Goal: Task Accomplishment & Management: Use online tool/utility

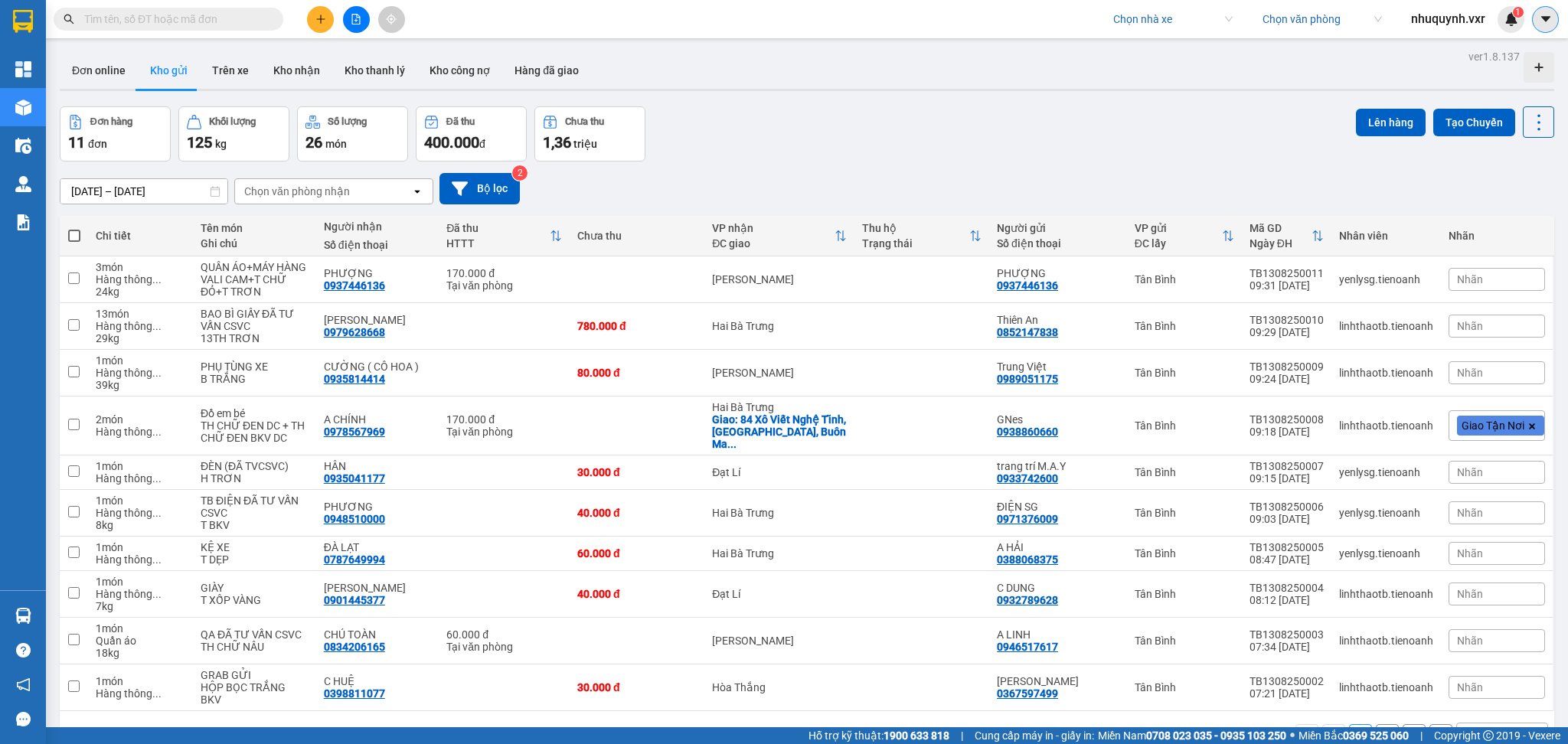
click at [1549, 25] on icon "caret-down" at bounding box center [1545, 19] width 13 height 13
click at [1461, 8] on div "nhuquynh.vxr 1" at bounding box center [1461, 20] width 125 height 27
click at [1462, 17] on span "nhuquynh.vxr" at bounding box center [1448, 18] width 99 height 19
click at [1426, 53] on span "Đăng xuất" at bounding box center [1454, 48] width 67 height 17
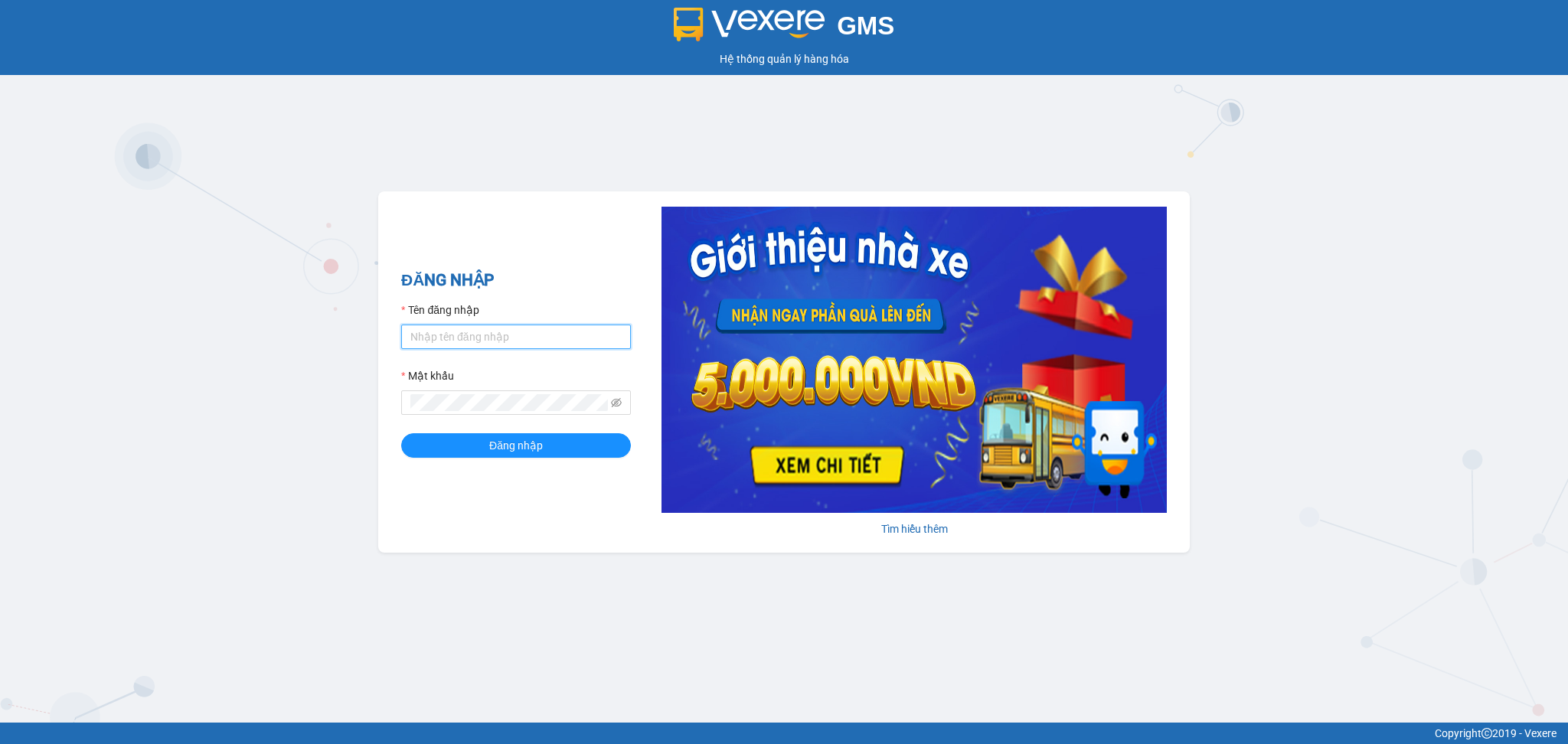
click at [490, 340] on input "Tên đăng nhập" at bounding box center [516, 336] width 229 height 24
type input "admin.xtl"
click at [500, 438] on span "Đăng nhập" at bounding box center [516, 446] width 54 height 17
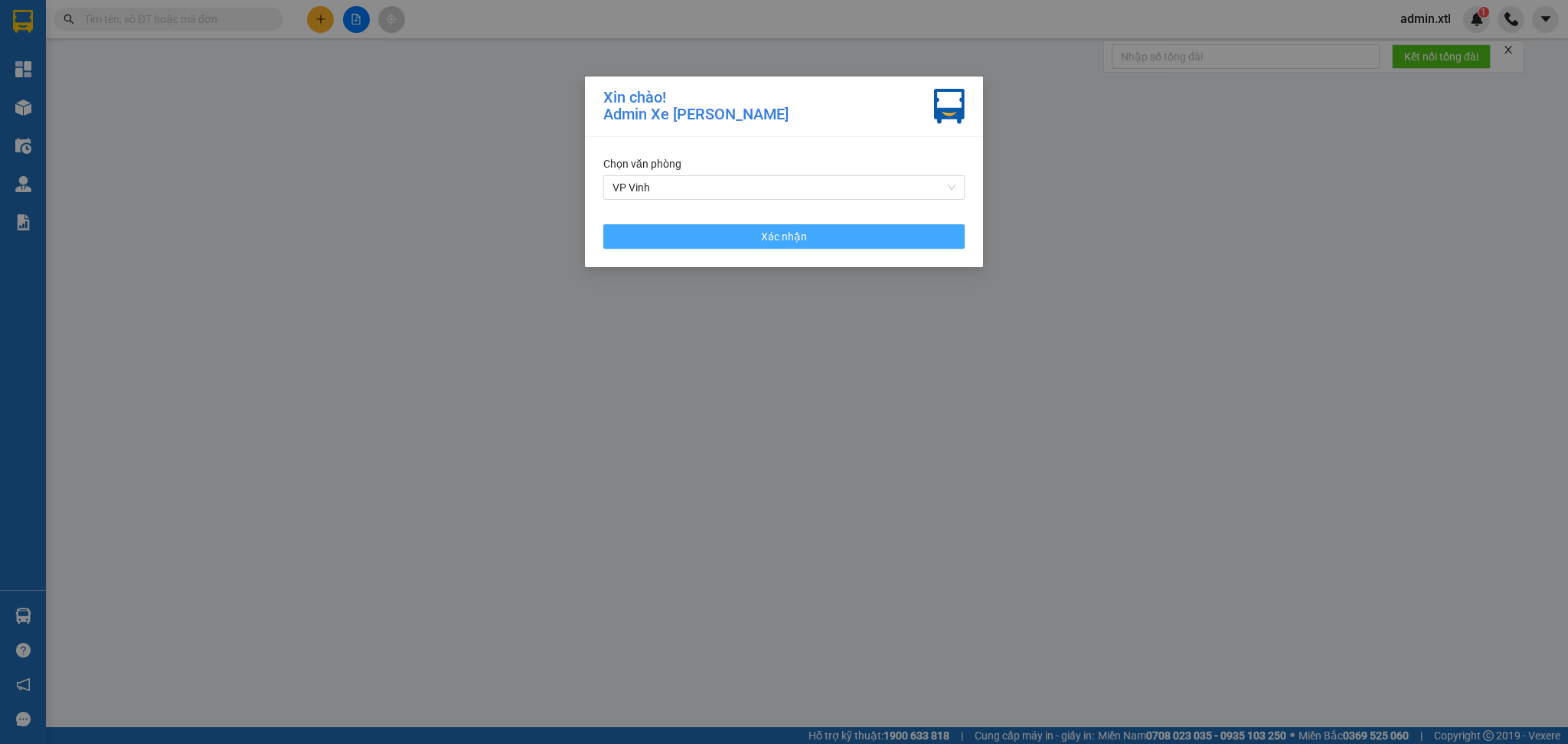
click at [795, 245] on span "Xác nhận" at bounding box center [783, 237] width 46 height 17
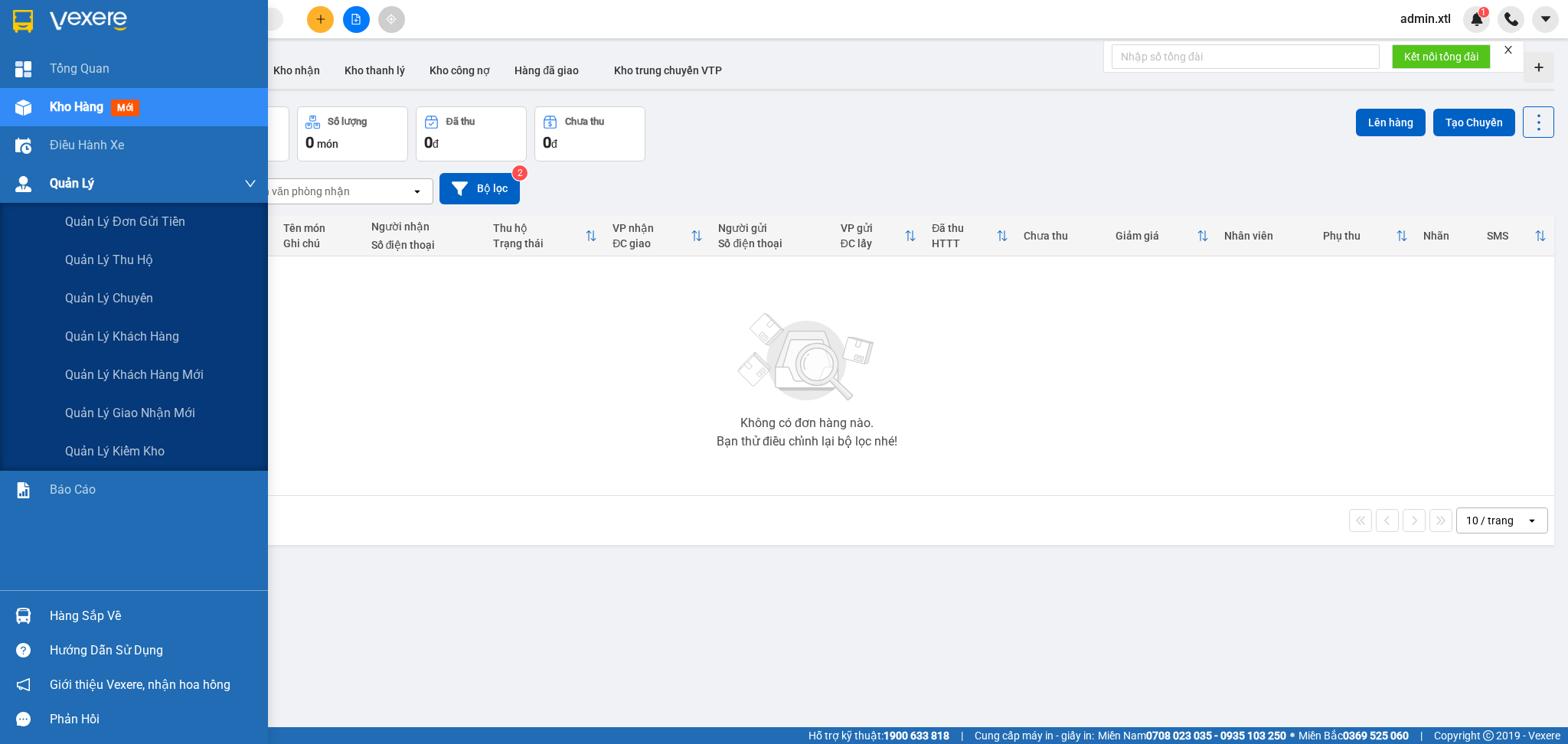
click at [108, 186] on div "Quản Lý" at bounding box center [153, 184] width 207 height 39
click at [140, 374] on span "Quản lý khách hàng mới" at bounding box center [134, 375] width 139 height 19
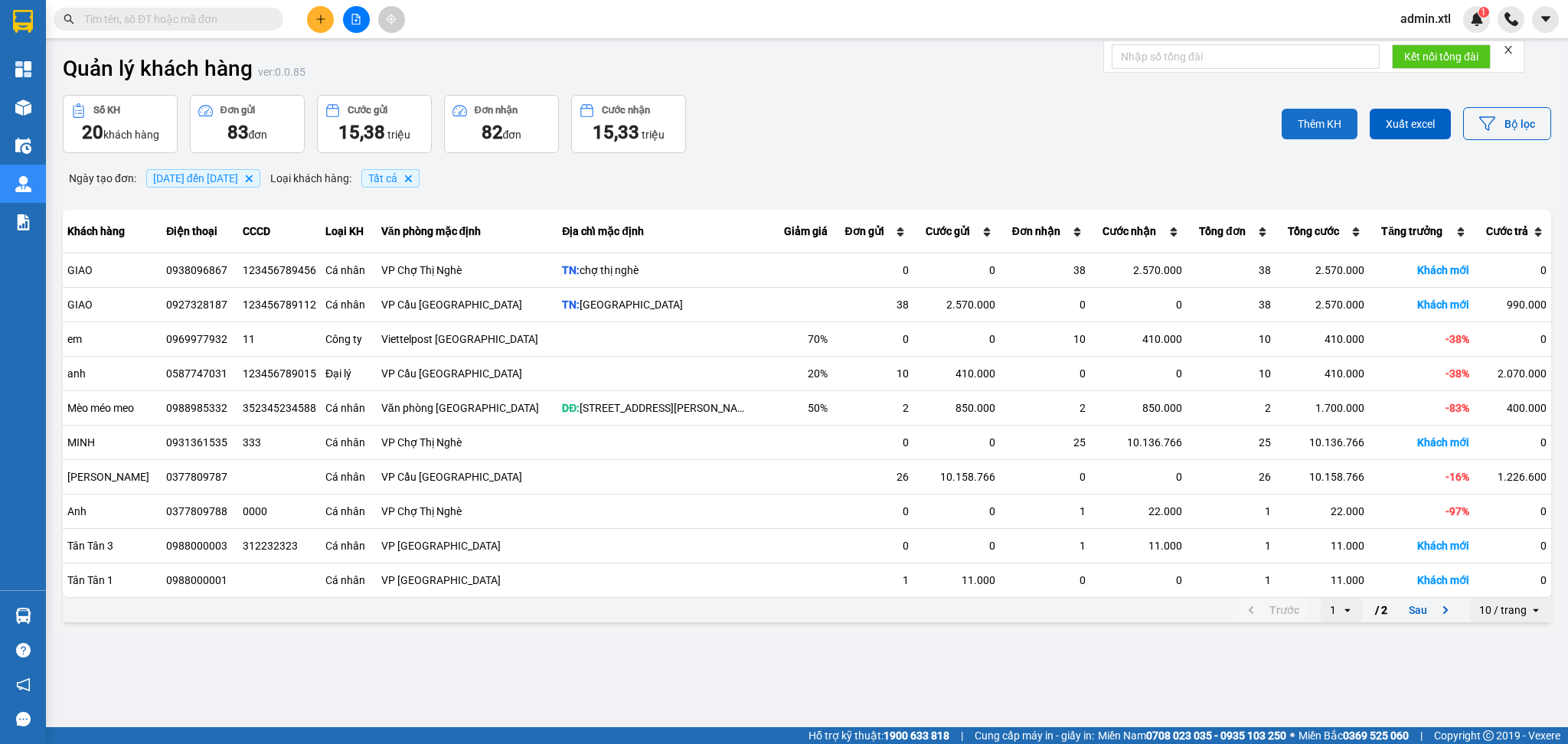
click at [1299, 121] on span "Thêm KH" at bounding box center [1319, 124] width 44 height 13
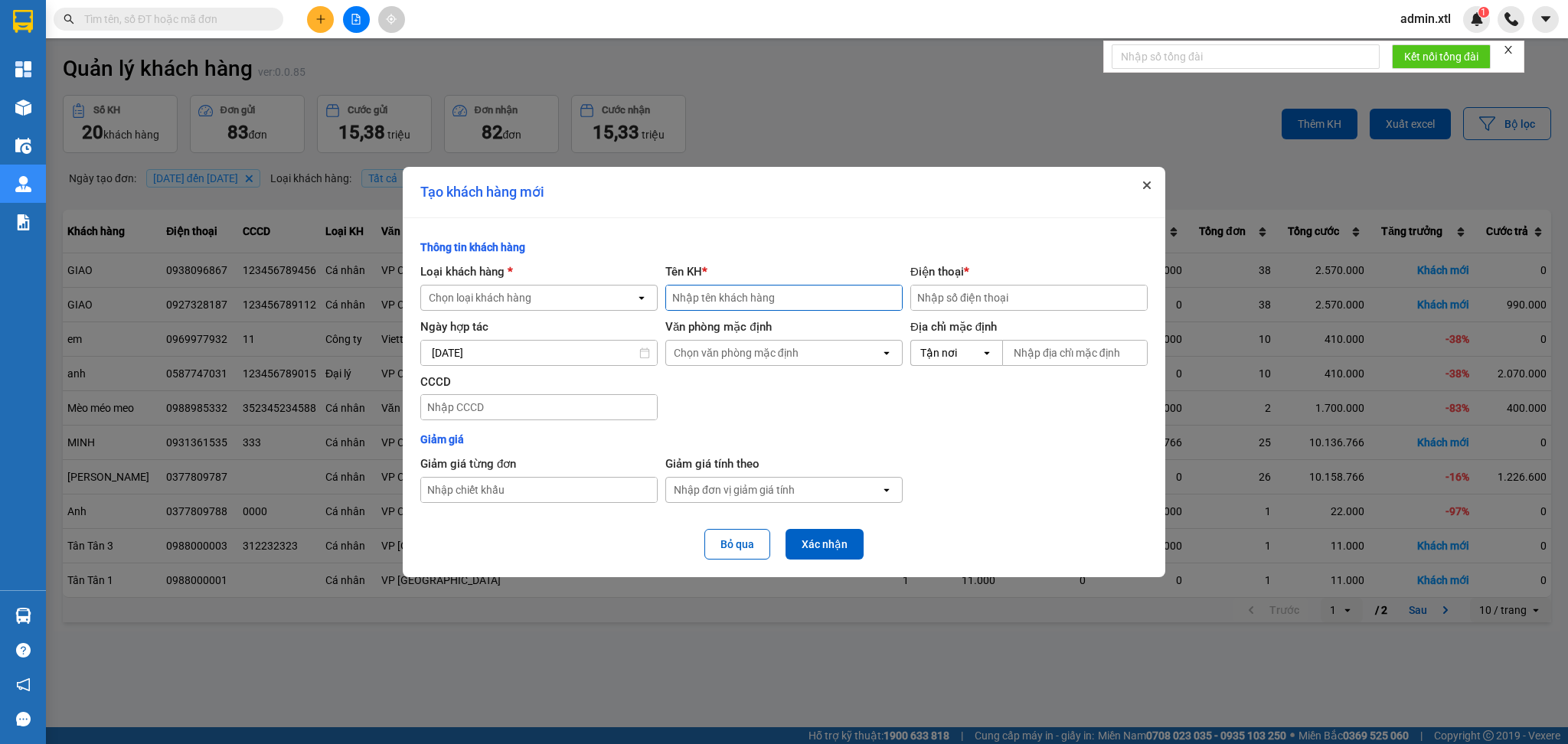
click at [1154, 184] on button "Close" at bounding box center [1147, 186] width 19 height 19
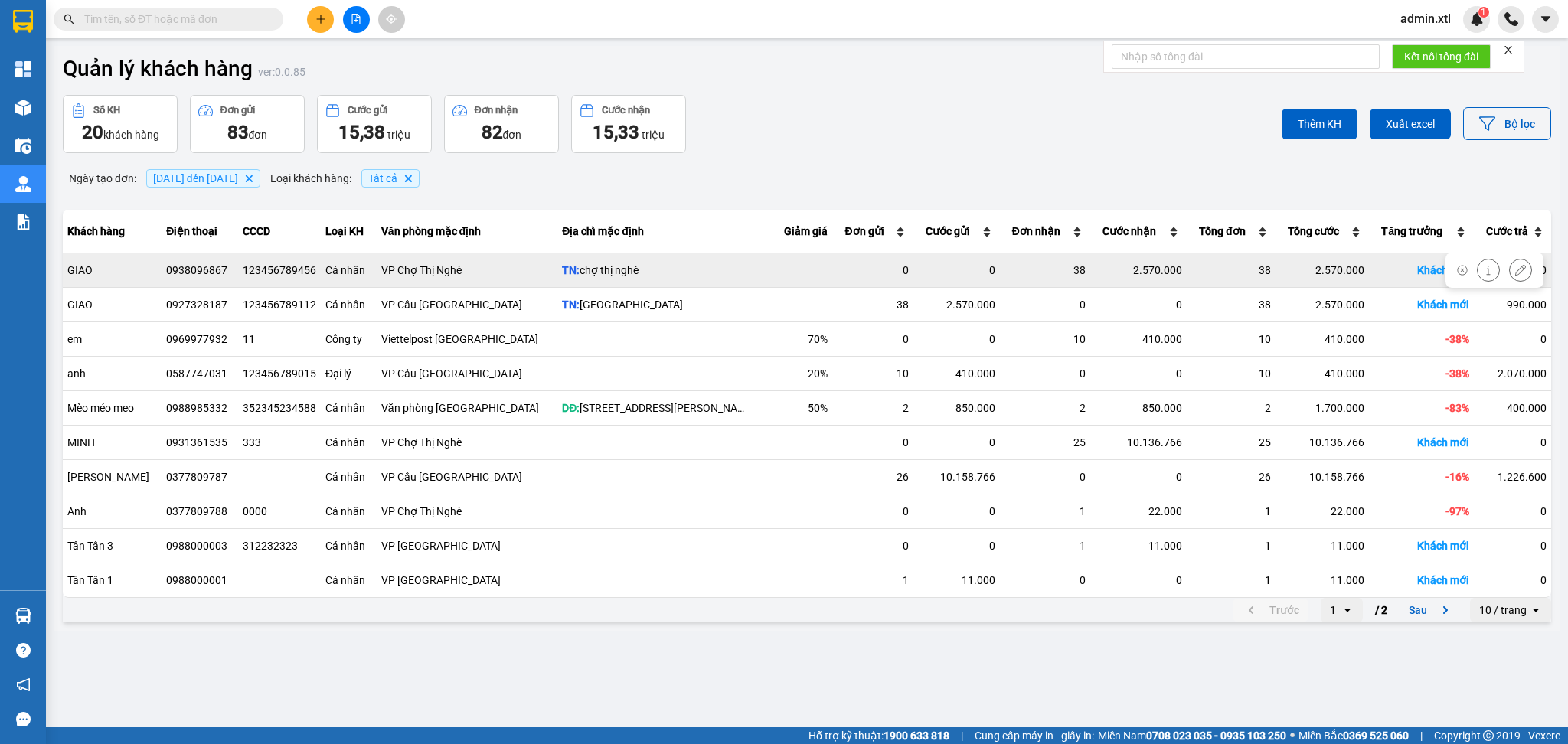
click at [187, 274] on div "0938096867" at bounding box center [199, 270] width 67 height 15
click at [177, 269] on div "0938096867" at bounding box center [199, 270] width 67 height 15
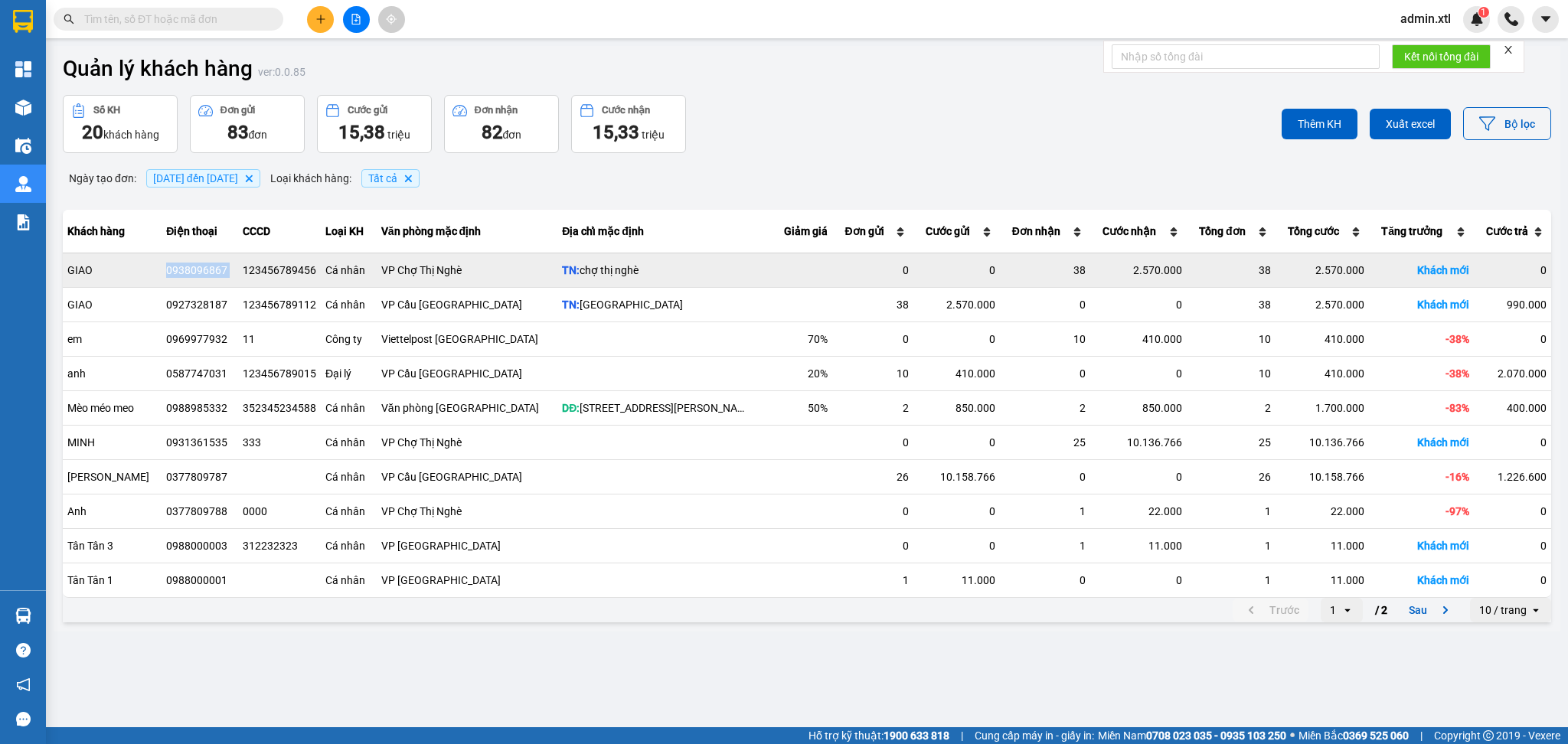
click at [177, 269] on div "0938096867" at bounding box center [199, 270] width 67 height 15
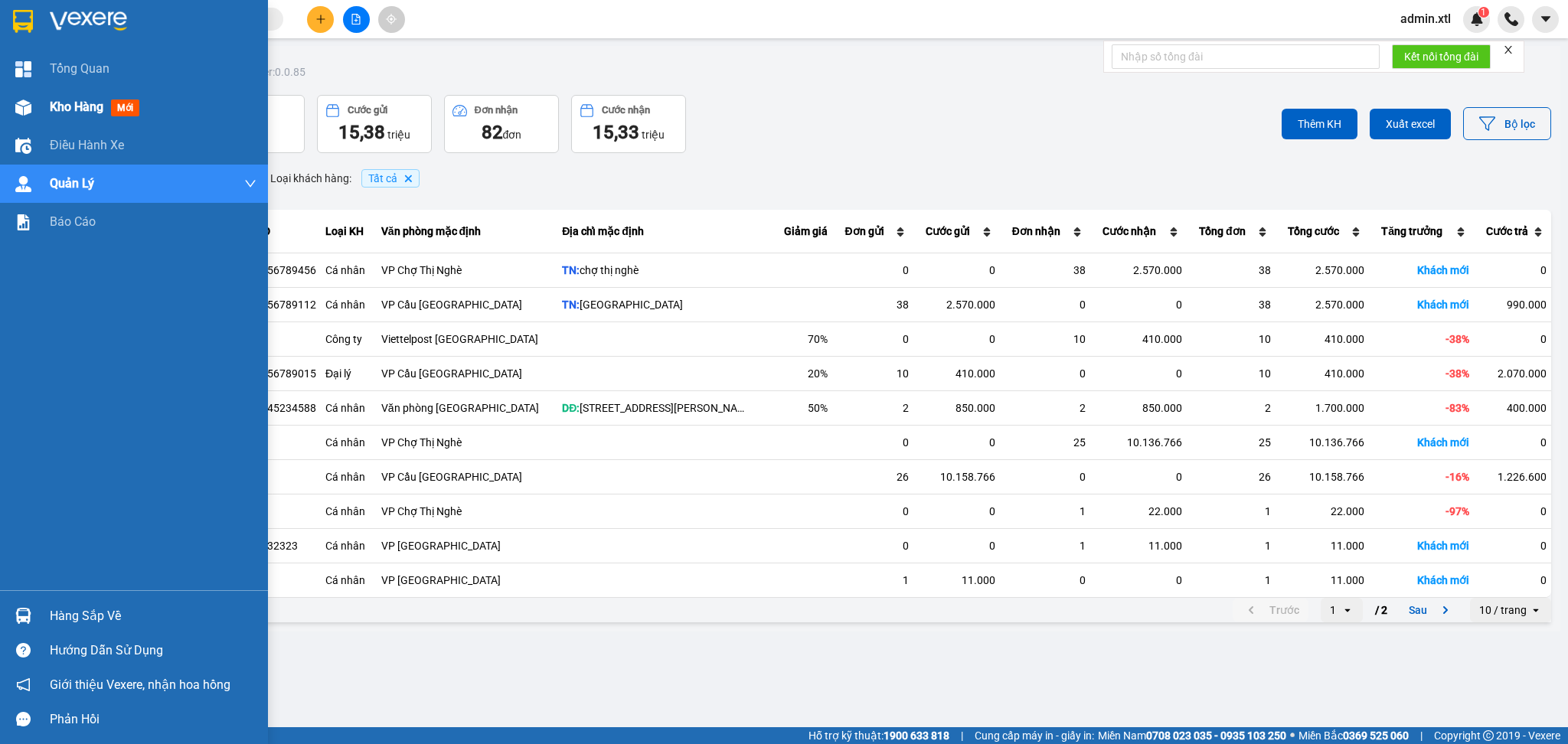
click at [59, 99] on span "Kho hàng" at bounding box center [77, 107] width 54 height 14
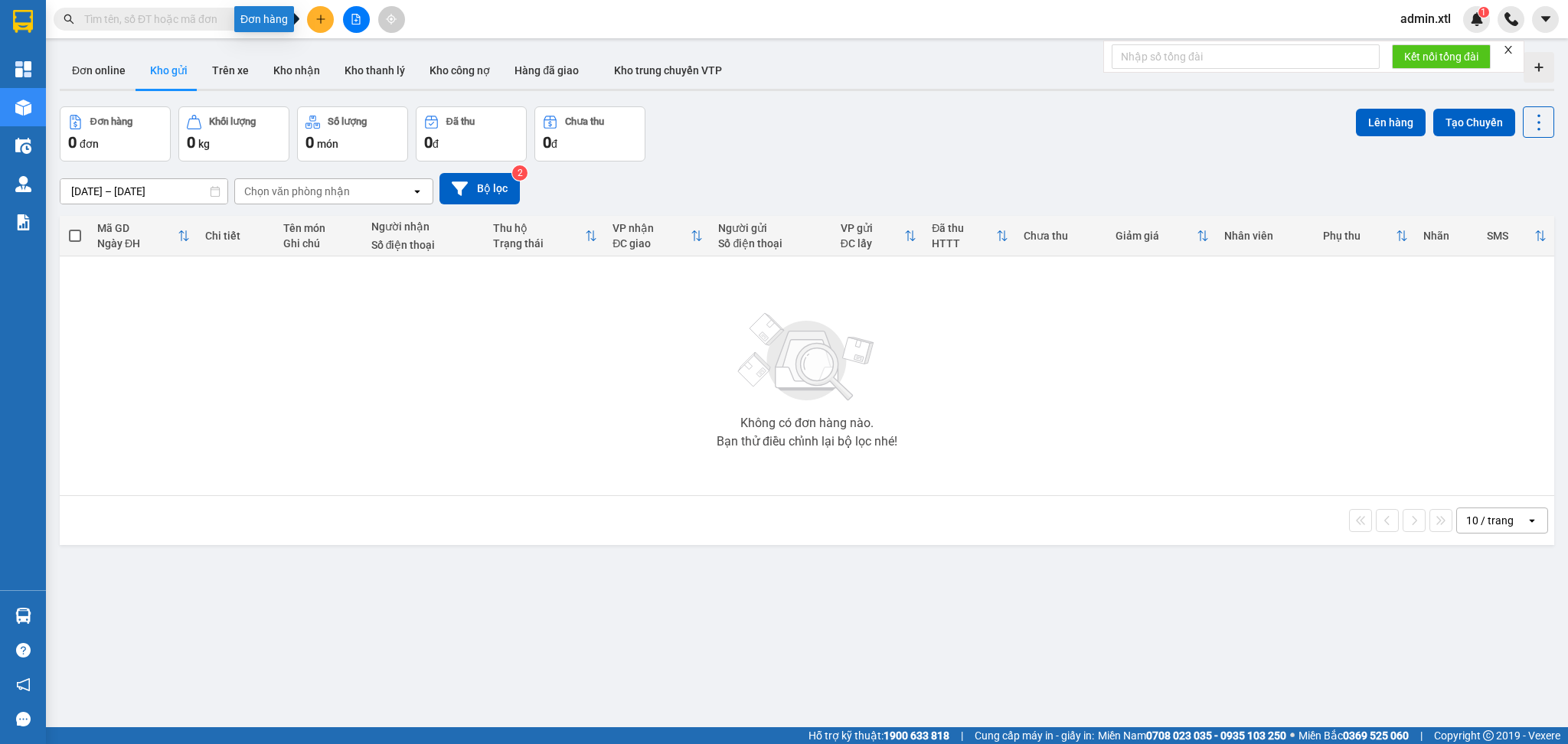
click at [318, 22] on icon "plus" at bounding box center [321, 19] width 11 height 11
click at [399, 60] on div "Tạo đơn hàng" at bounding box center [381, 57] width 66 height 17
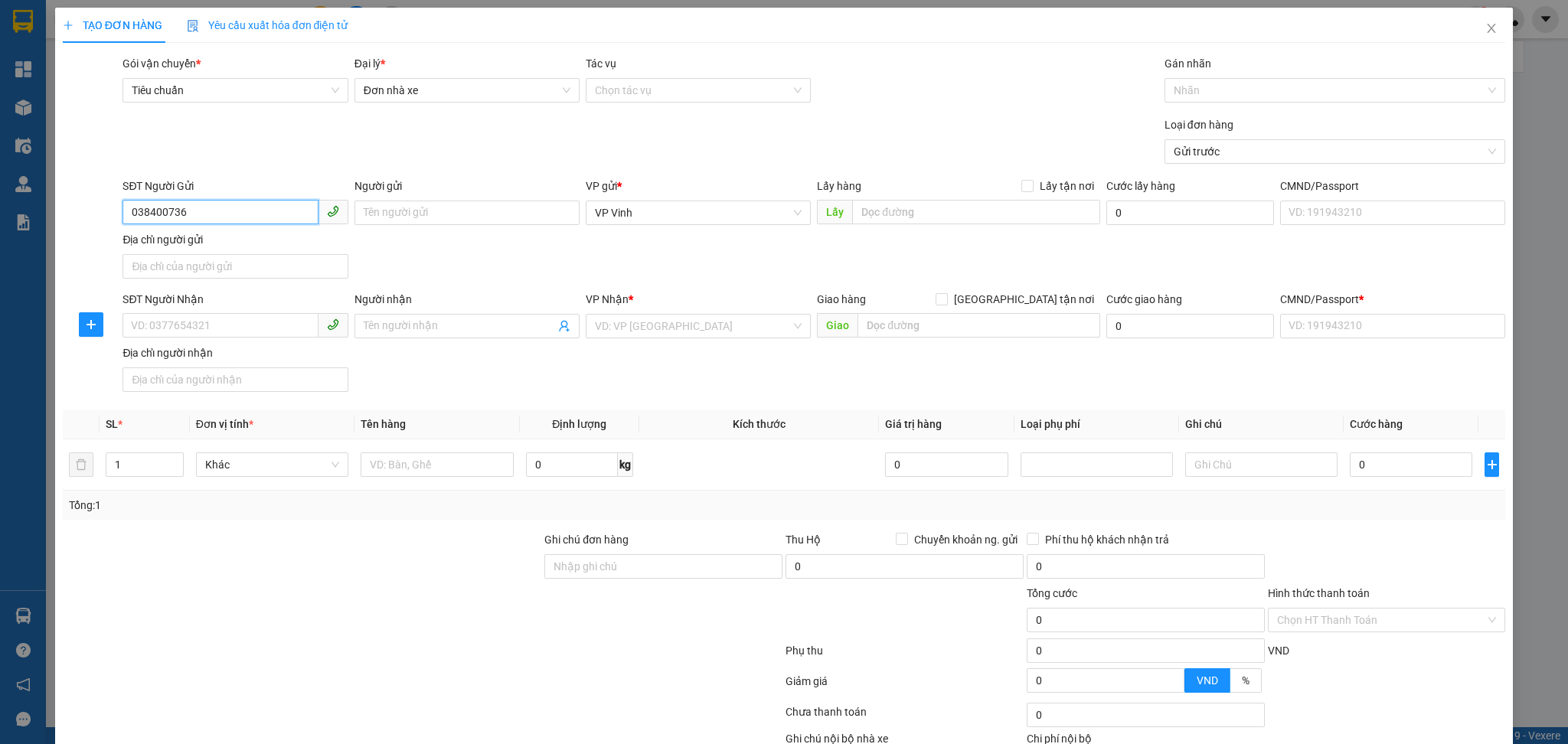
type input "0384007363"
click at [235, 247] on div "0384007363 - Quỳnh" at bounding box center [233, 243] width 204 height 17
type input "Quỳnh"
type input "123 AY"
type input "15.000"
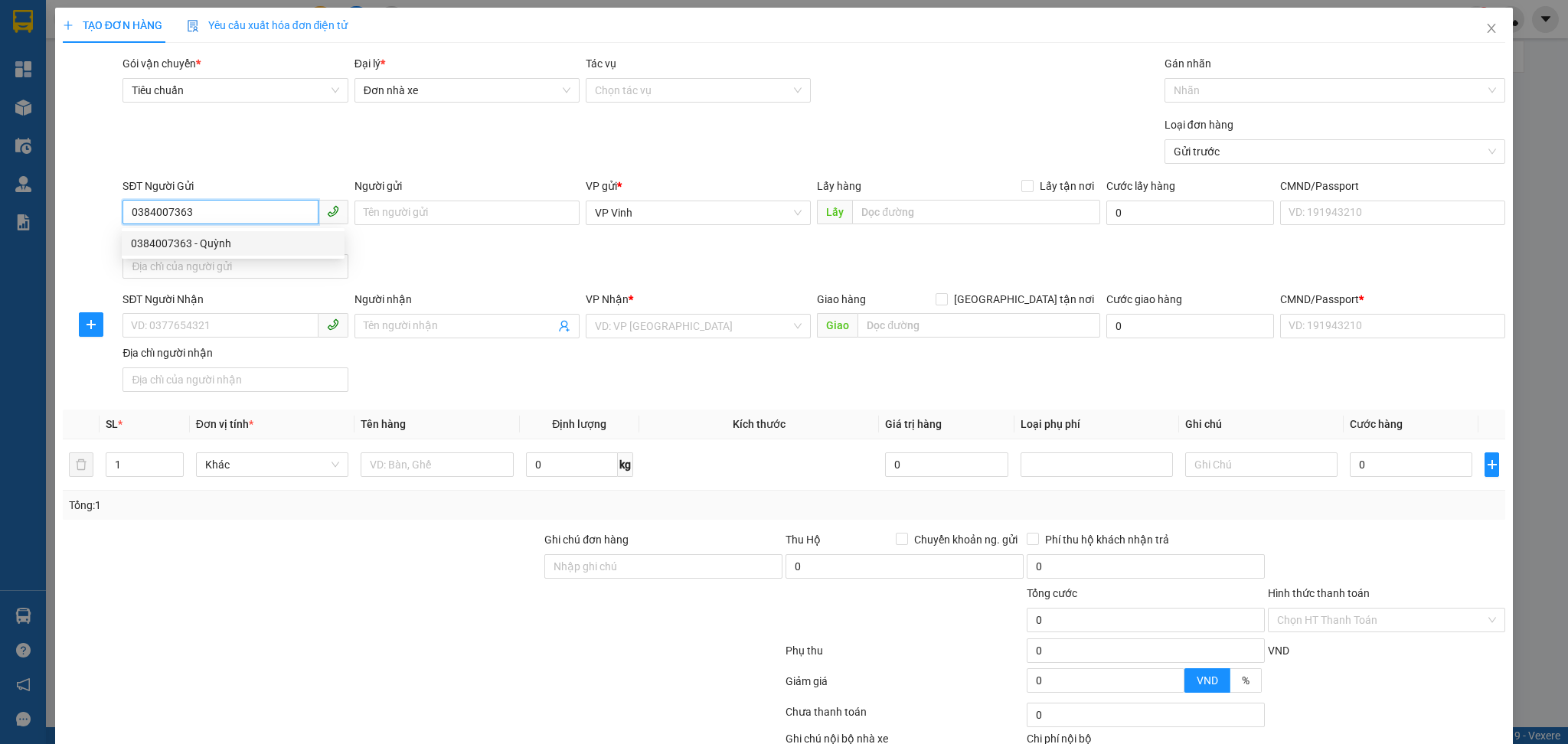
type input "064189011154"
type input "0902379486"
type input "Tú"
type input "9998 LM"
type input "20.000"
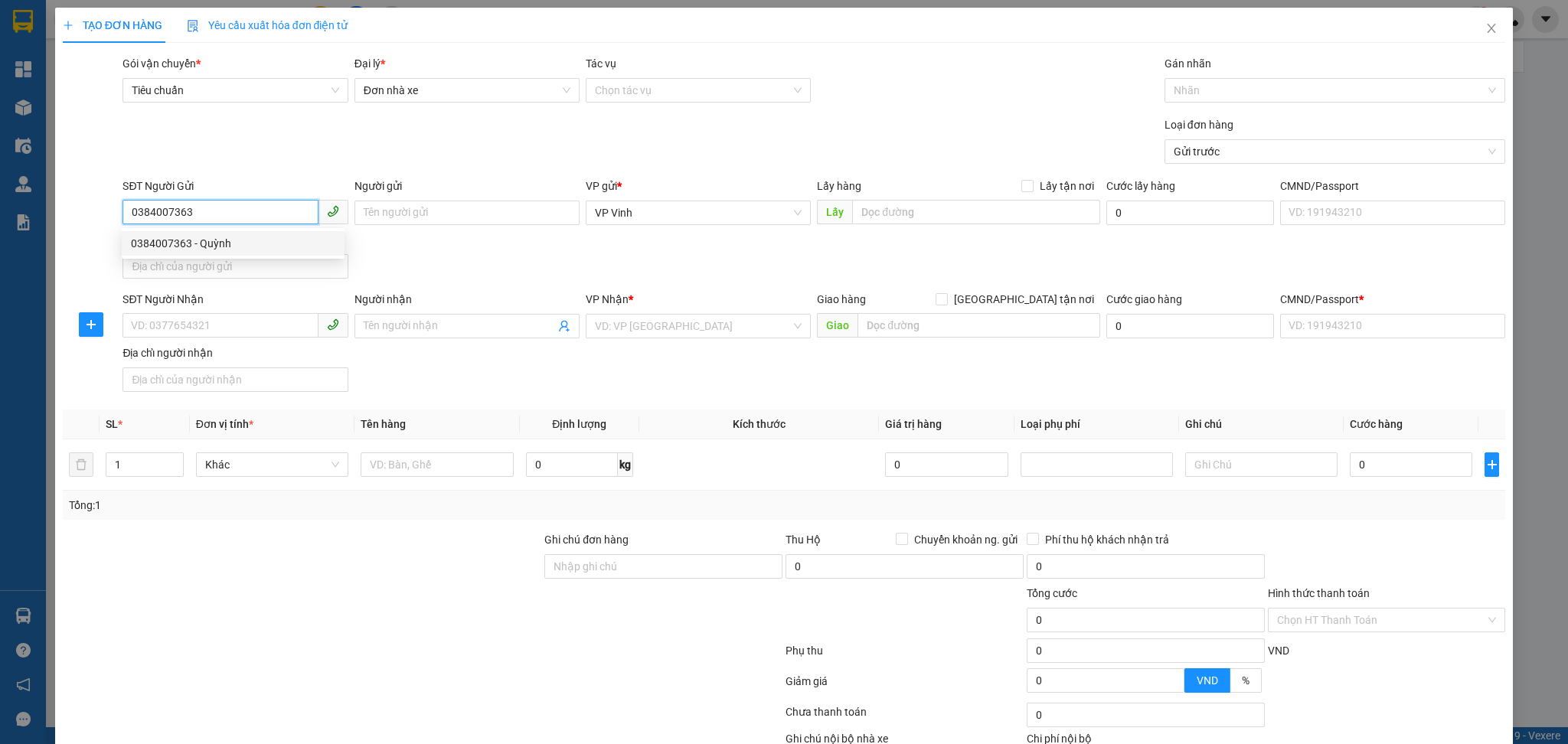
type input "025896635641"
type input "500.000"
type input "35.000"
type input "185.000"
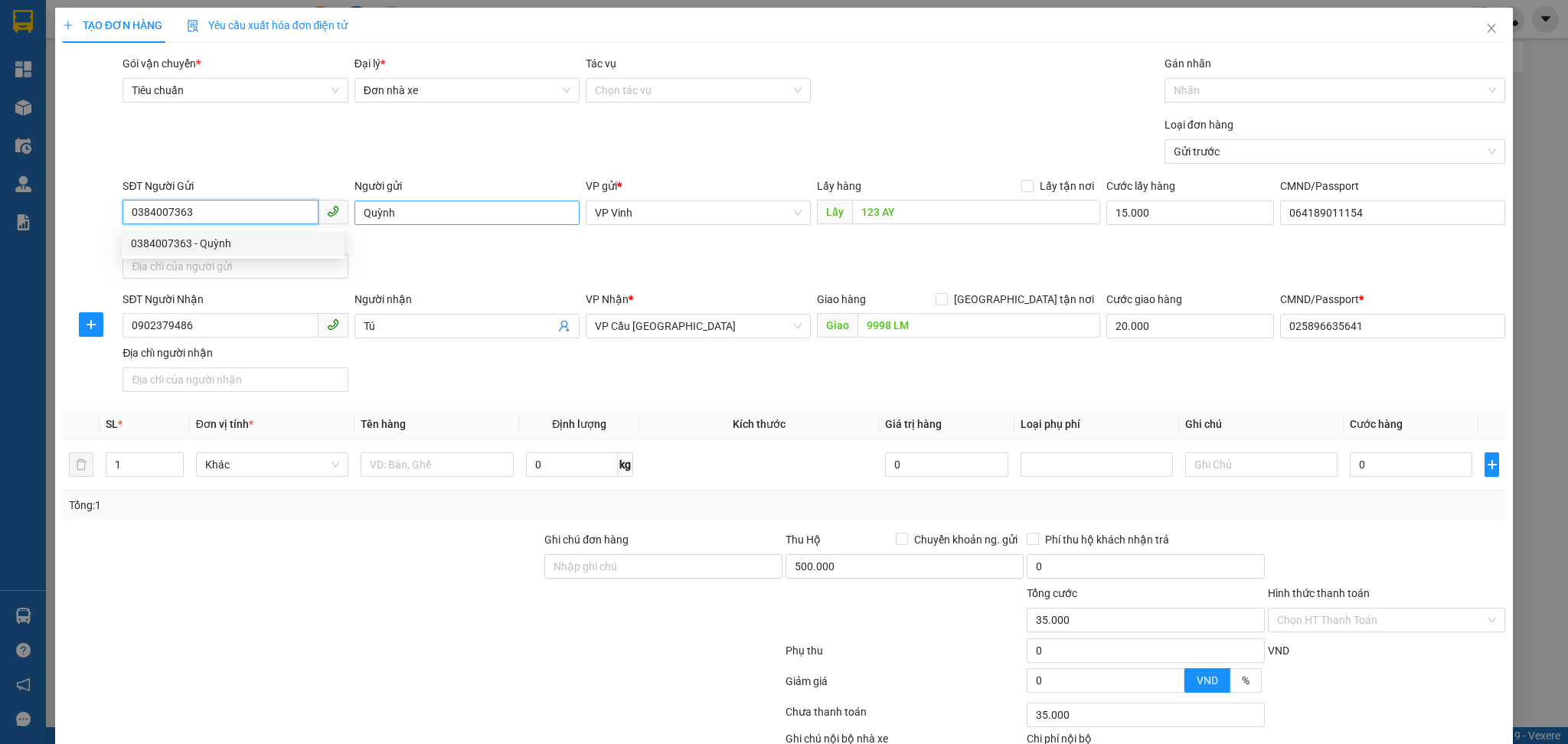
type input "185.000"
type input "0384007363"
click at [694, 274] on div "SĐT Người Gửi 0384007363 Người gửi Quỳnh VP gửi * VP Vinh Lấy hàng Lấy tận nơi …" at bounding box center [814, 231] width 1389 height 108
click at [275, 23] on span "Yêu cầu xuất hóa đơn điện tử" at bounding box center [267, 25] width 161 height 13
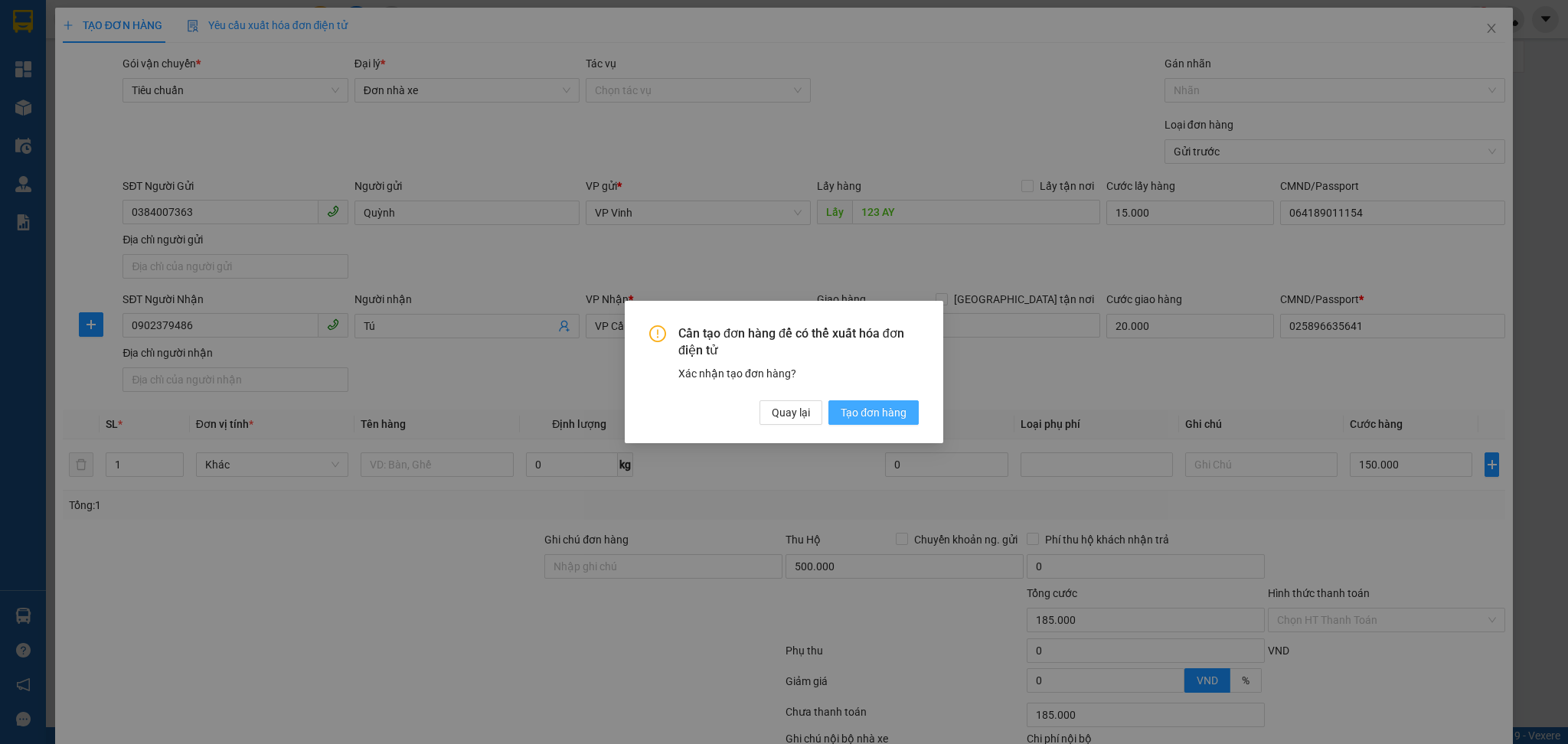
click at [859, 417] on span "Tạo đơn hàng" at bounding box center [873, 412] width 65 height 17
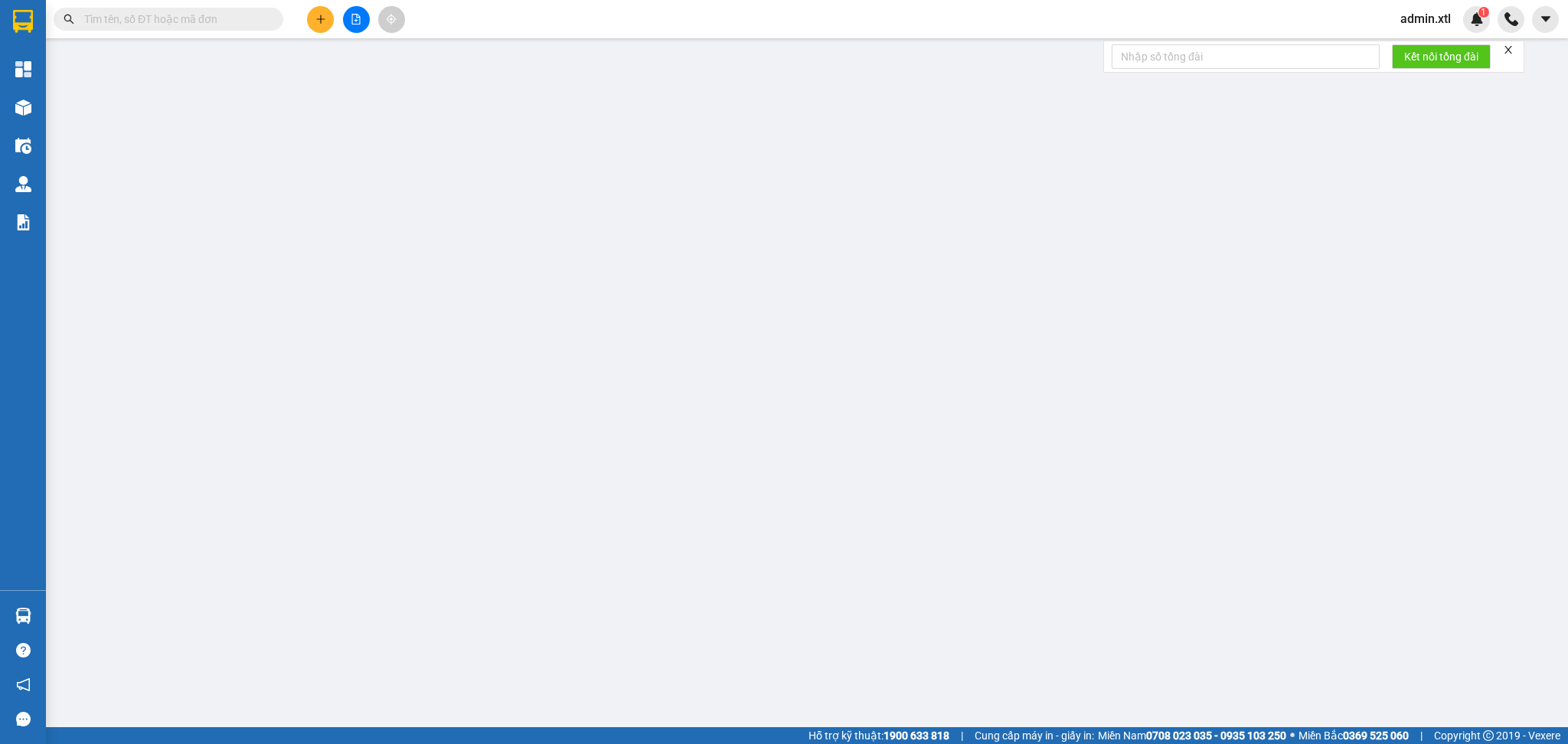
type input "Quỳnh"
type input "064189011154"
type input "185.000"
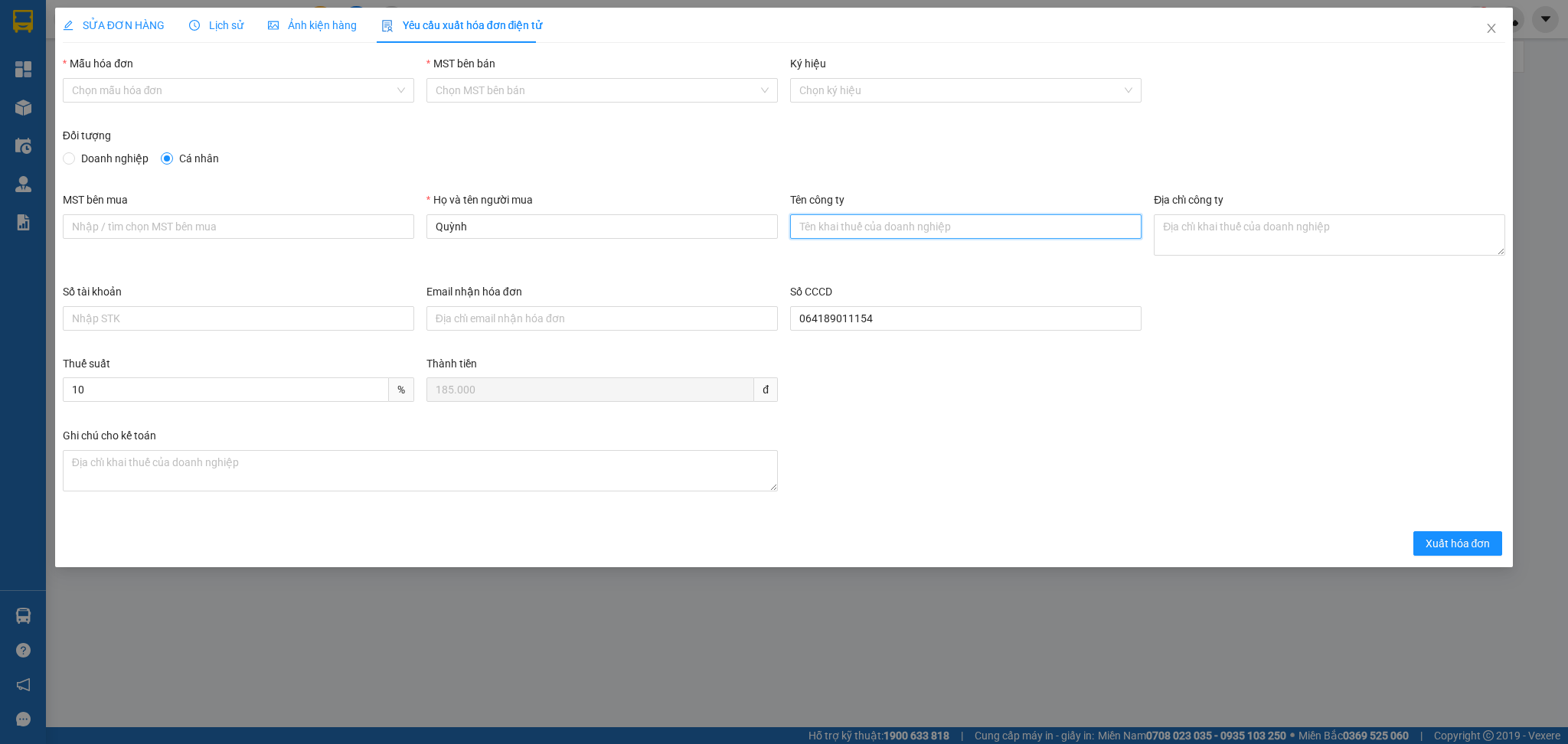
click at [894, 223] on input "Tên công ty" at bounding box center [966, 226] width 351 height 24
click at [140, 230] on input "MST bên mua" at bounding box center [238, 226] width 351 height 24
click at [960, 227] on input "Tên công ty" at bounding box center [966, 226] width 351 height 24
click at [1286, 234] on textarea "Địa chỉ công ty" at bounding box center [1330, 235] width 351 height 41
click at [171, 323] on input "Số tài khoản" at bounding box center [238, 318] width 351 height 24
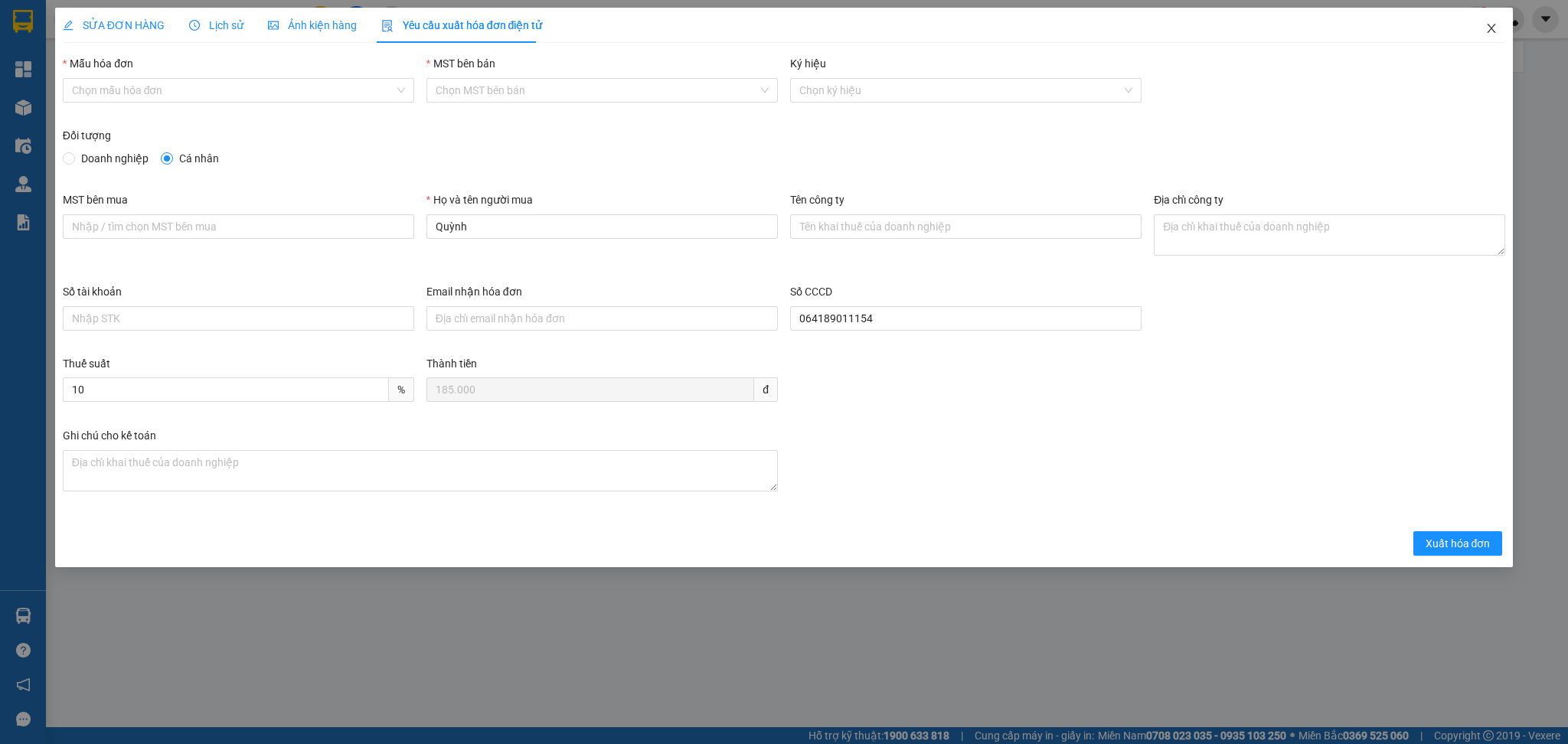
click at [1491, 31] on icon "close" at bounding box center [1492, 29] width 13 height 13
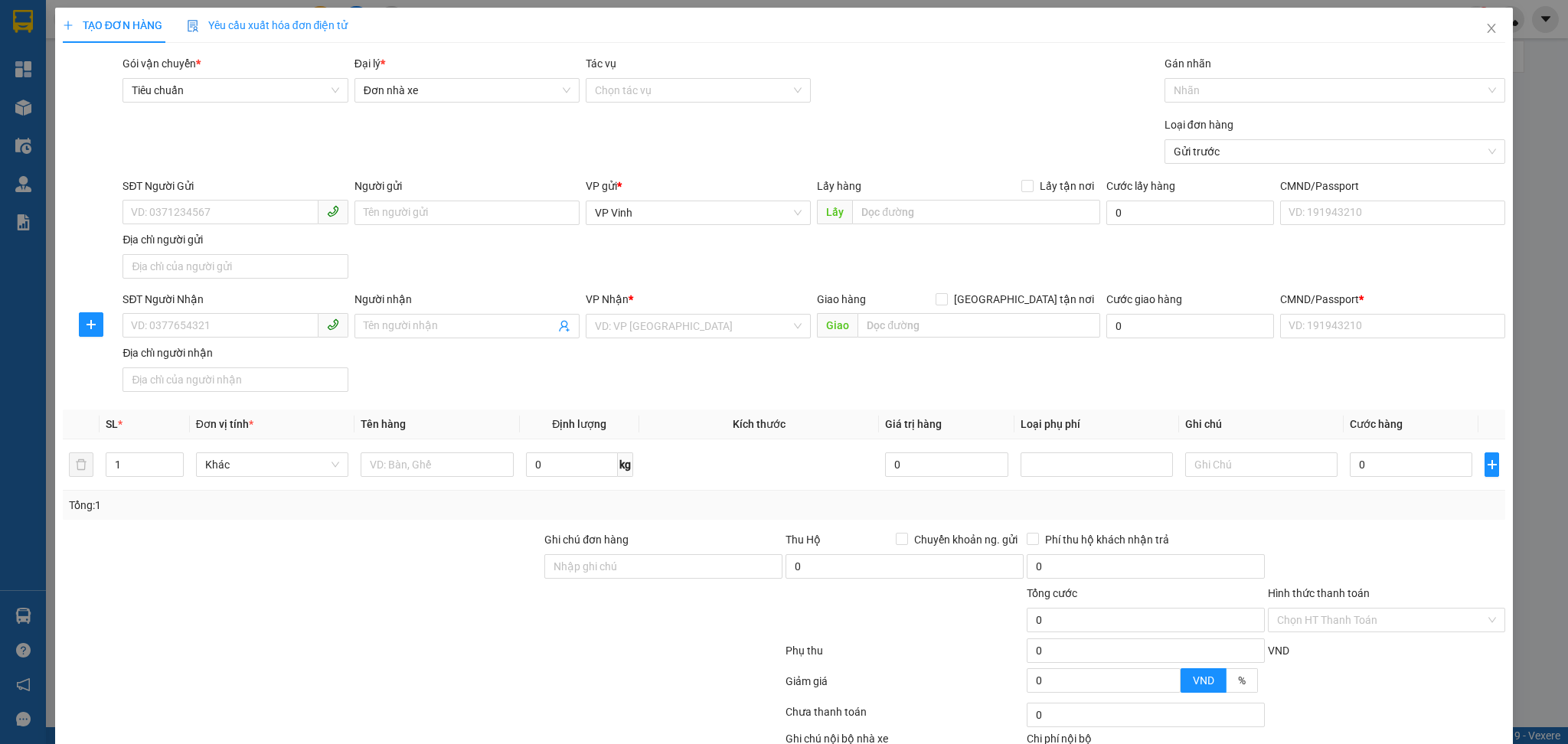
click at [245, 29] on span "Yêu cầu xuất hóa đơn điện tử" at bounding box center [267, 25] width 161 height 13
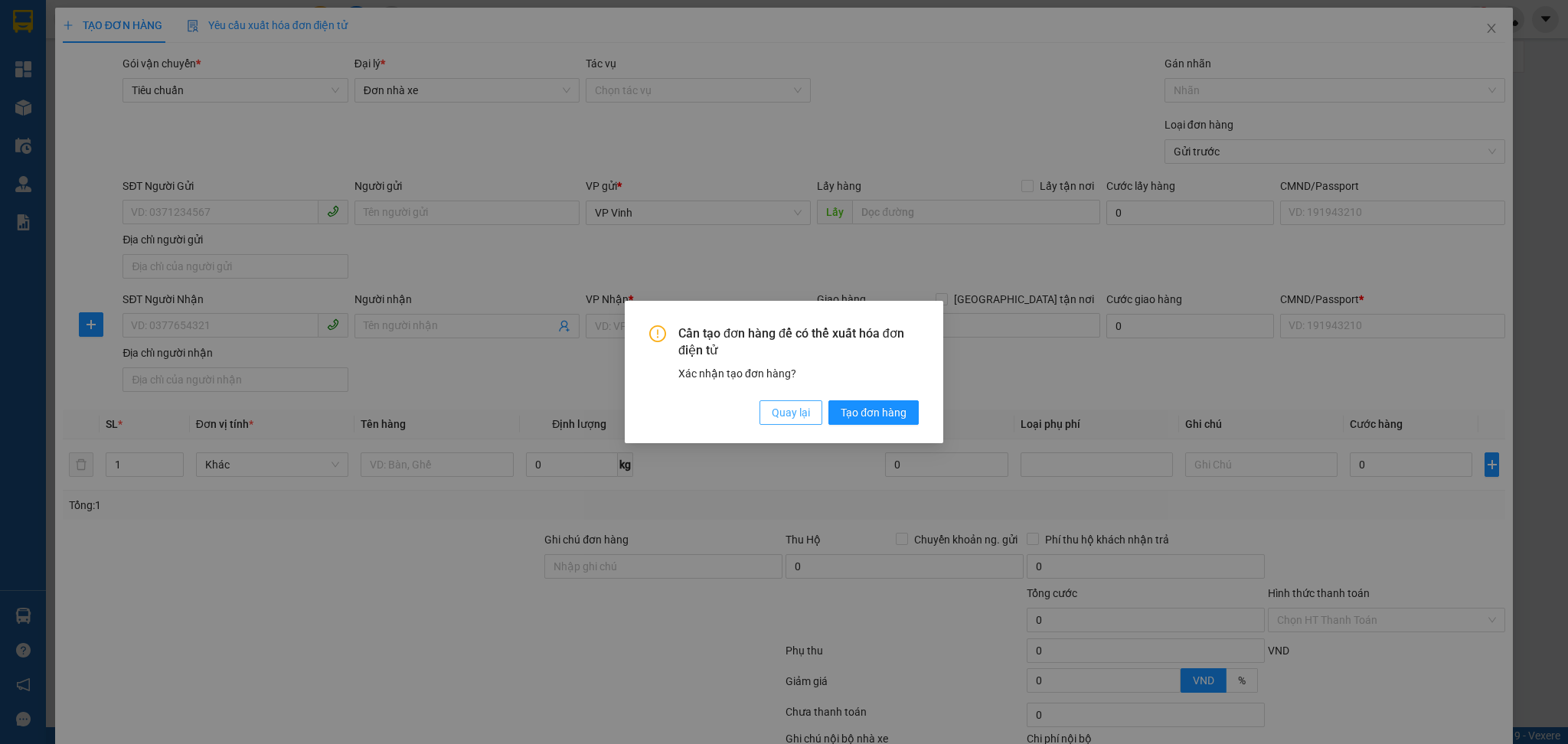
click at [788, 415] on span "Quay lại" at bounding box center [790, 412] width 39 height 17
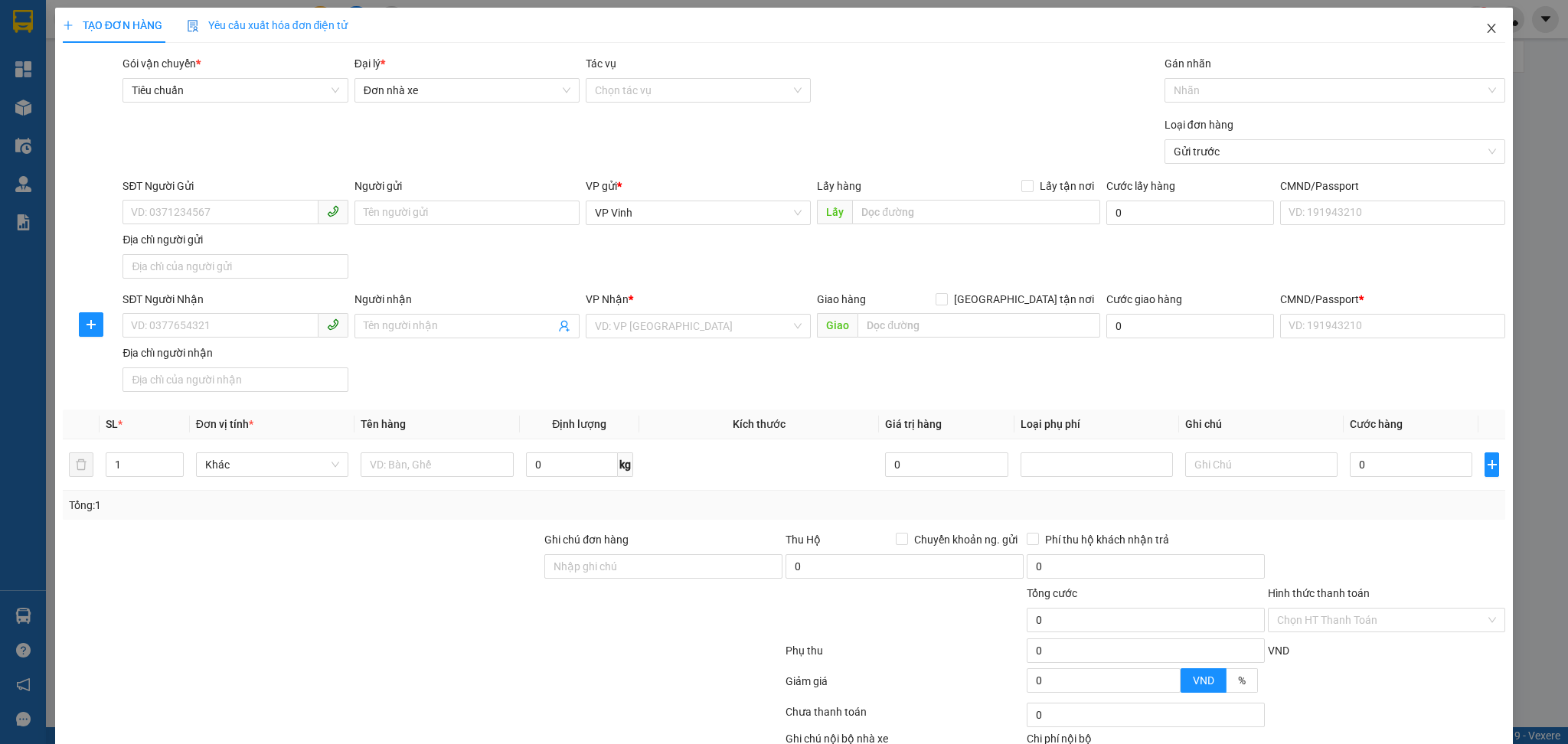
click at [1472, 39] on span "Close" at bounding box center [1491, 30] width 43 height 43
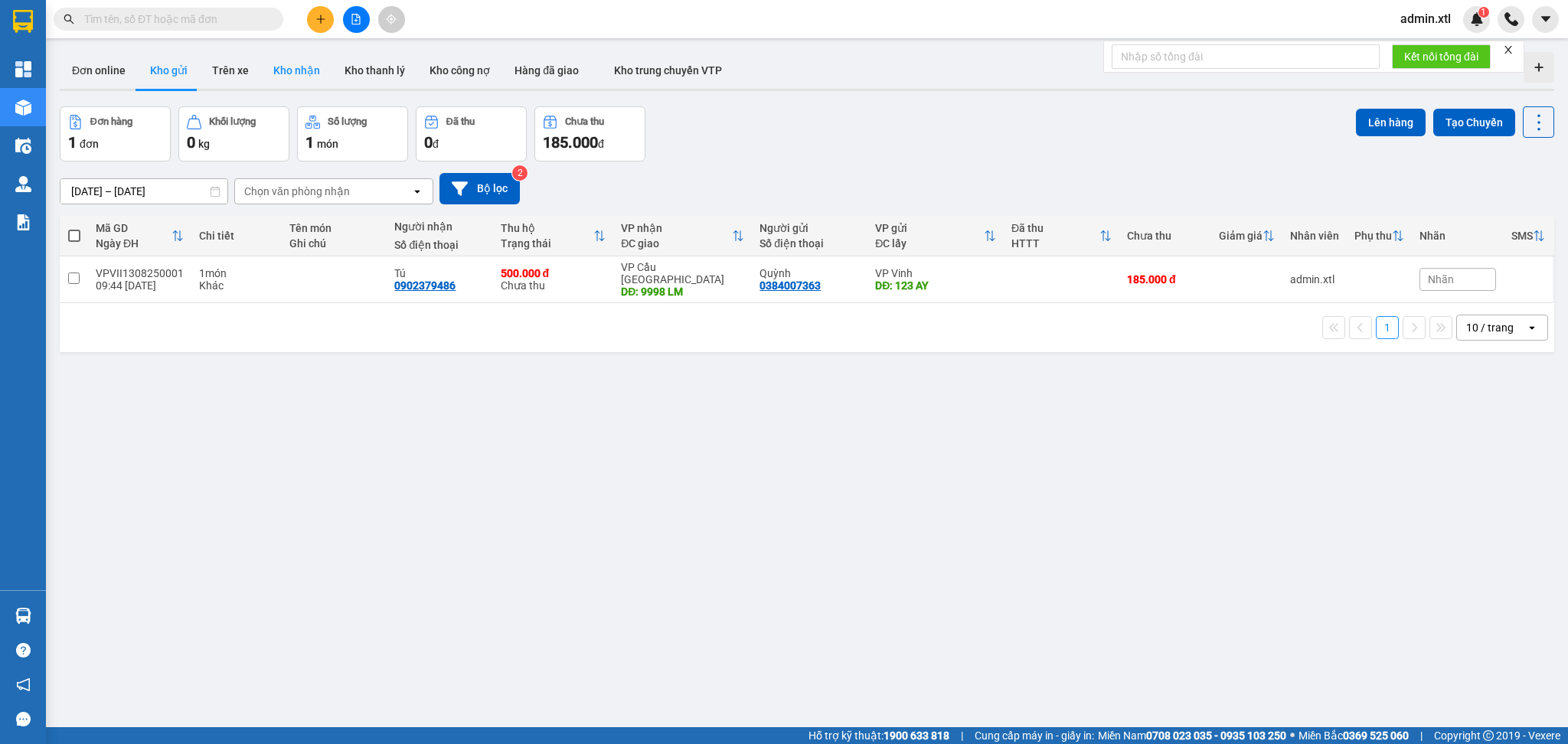
click at [271, 76] on button "Kho nhận" at bounding box center [296, 70] width 71 height 37
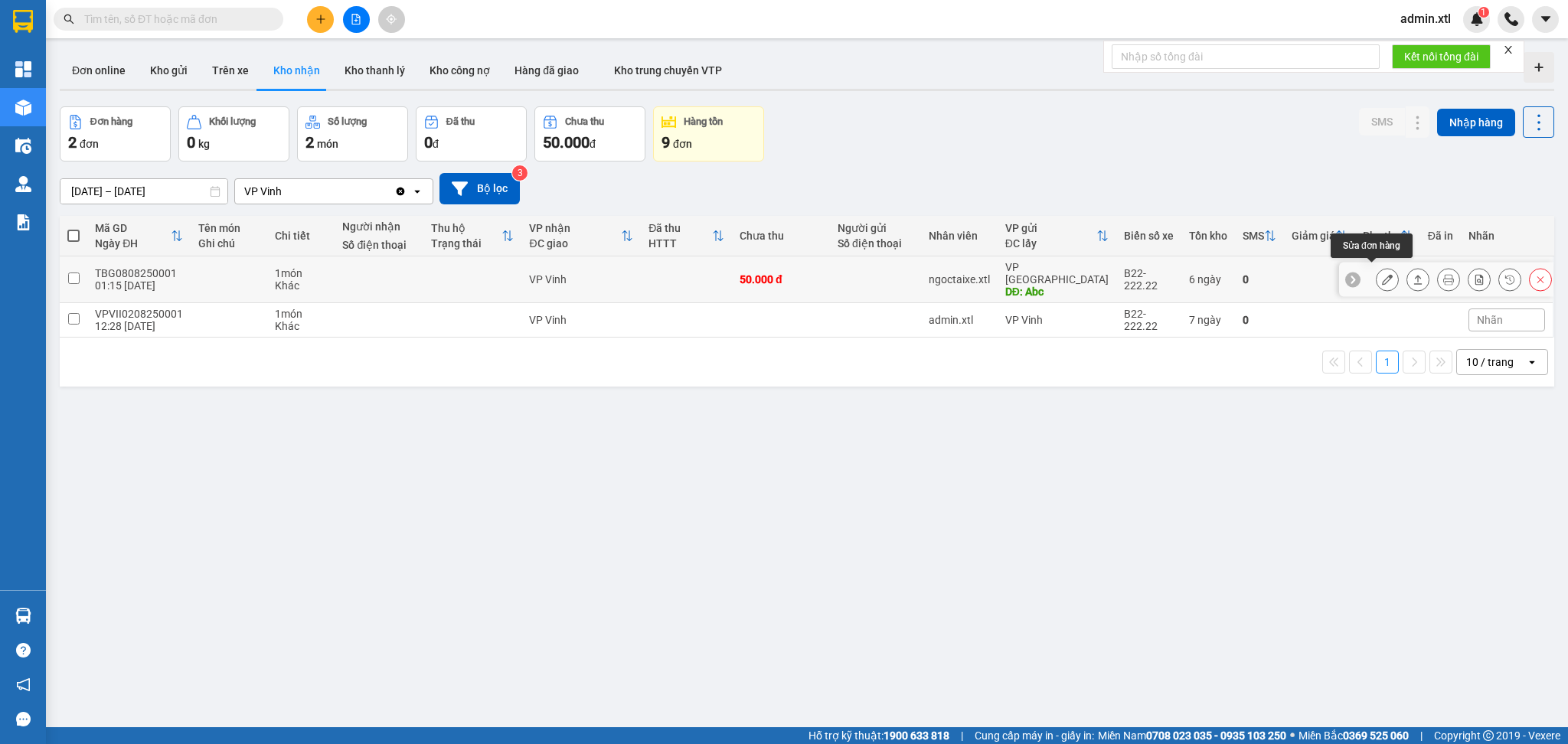
click at [1382, 274] on icon at bounding box center [1387, 280] width 11 height 11
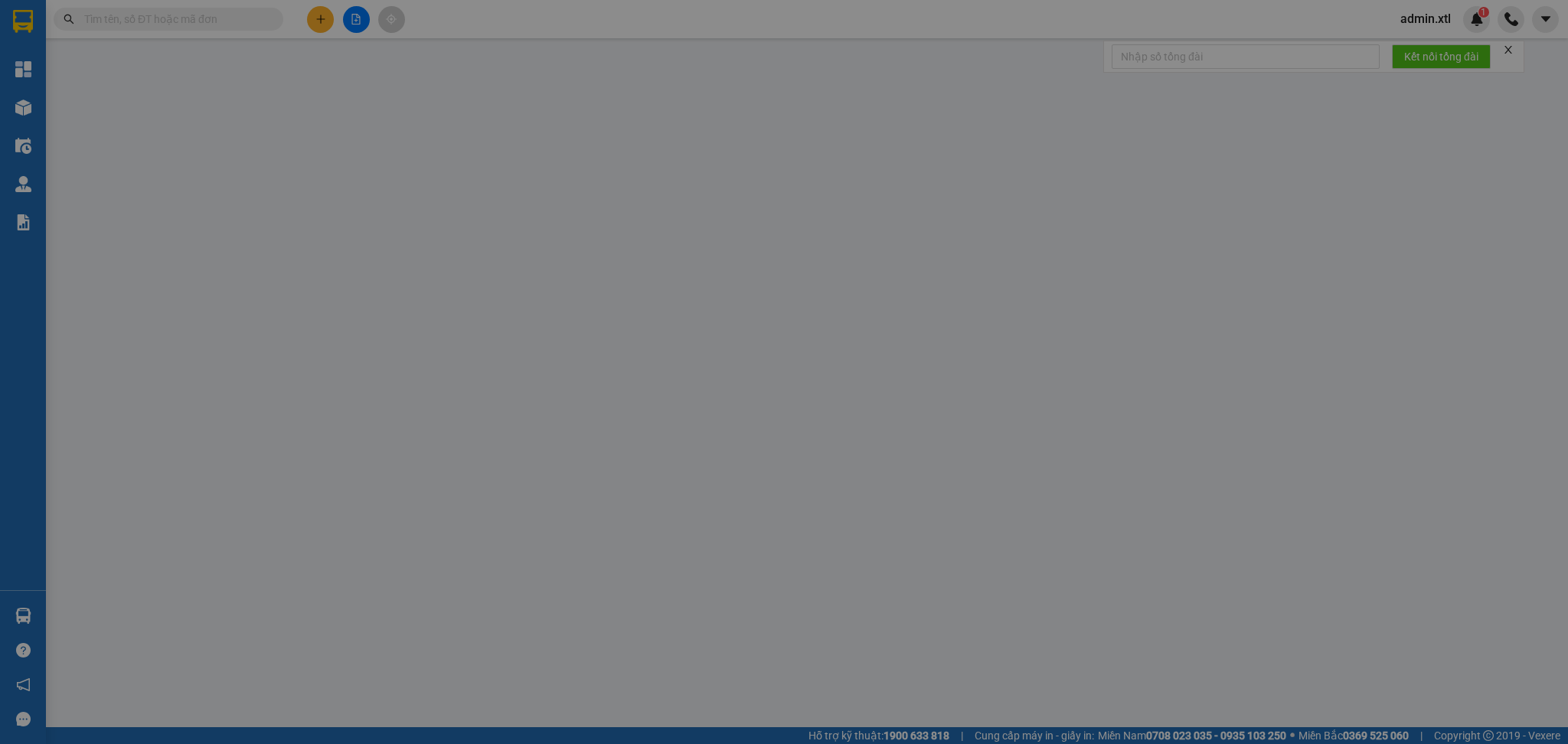
type input "Abc"
type input "50.000"
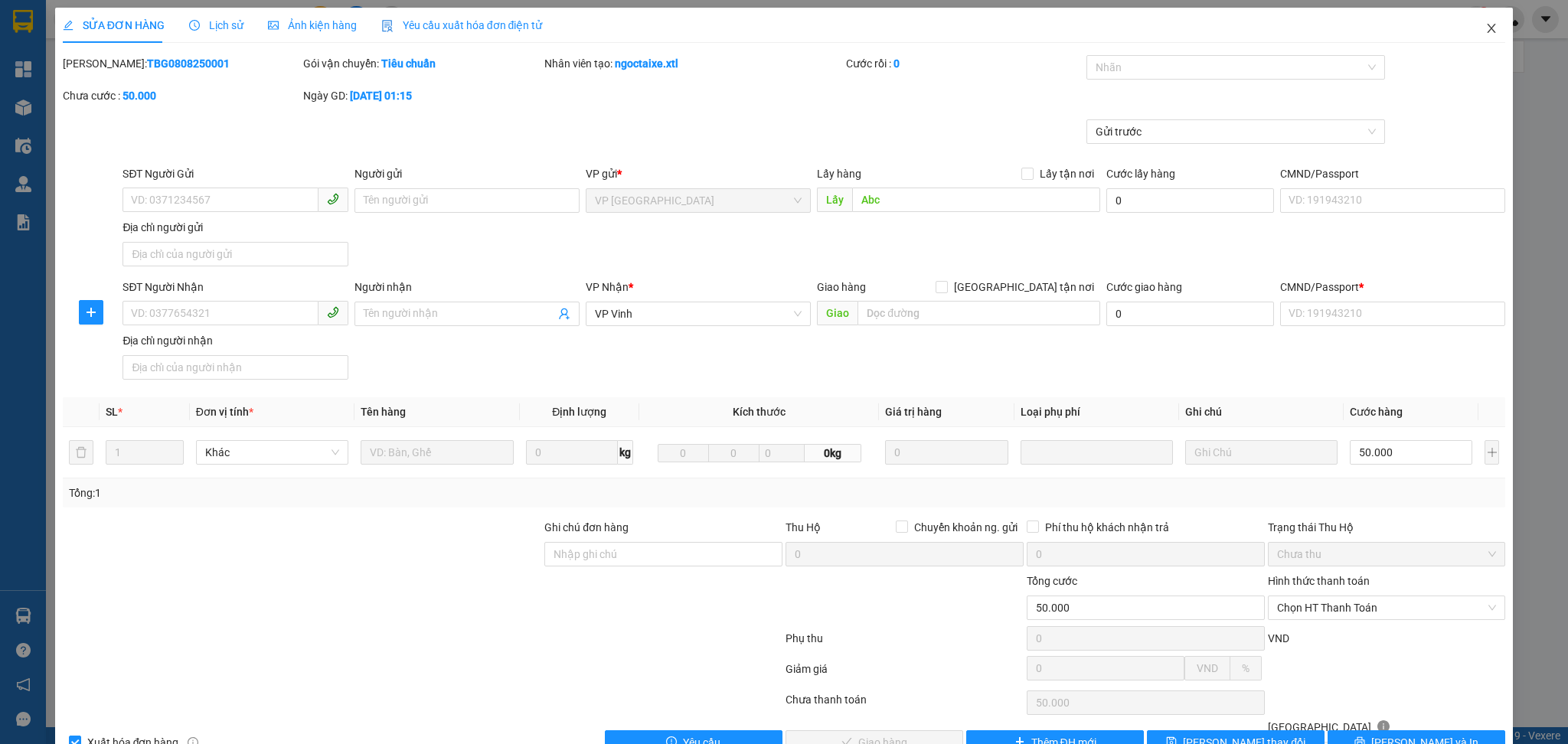
click at [1486, 28] on icon "close" at bounding box center [1492, 29] width 13 height 13
